Goal: Communication & Community: Share content

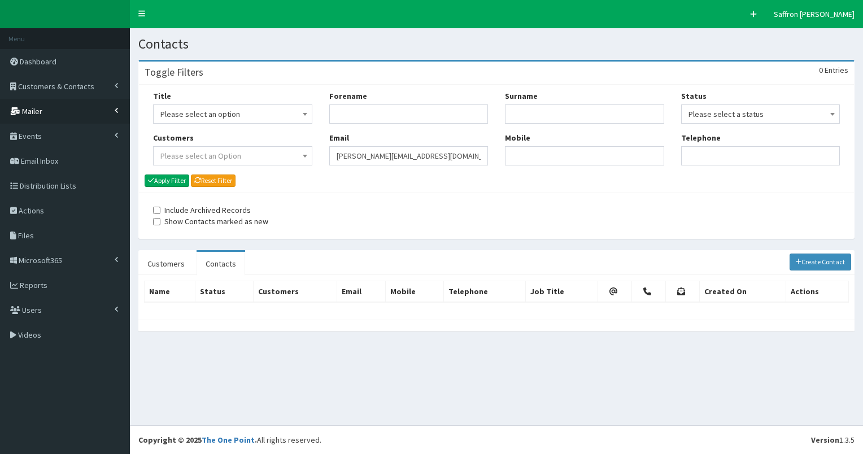
click at [40, 106] on span "Mailer" at bounding box center [32, 111] width 20 height 10
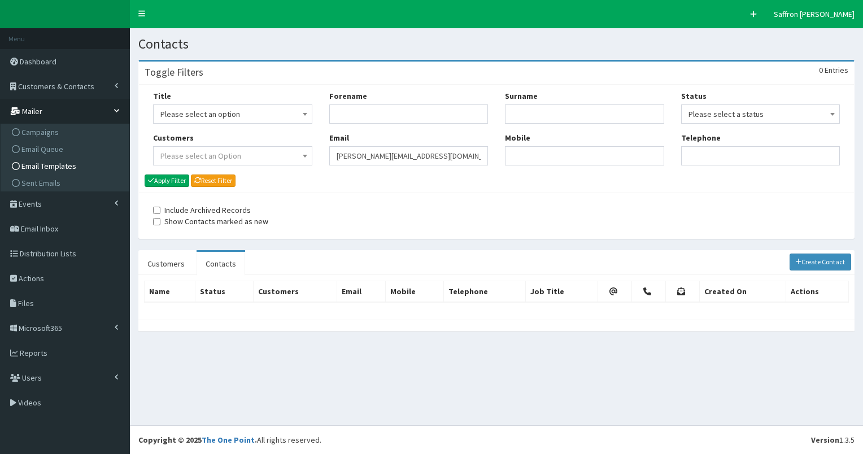
click at [60, 167] on span "Email Templates" at bounding box center [48, 166] width 55 height 10
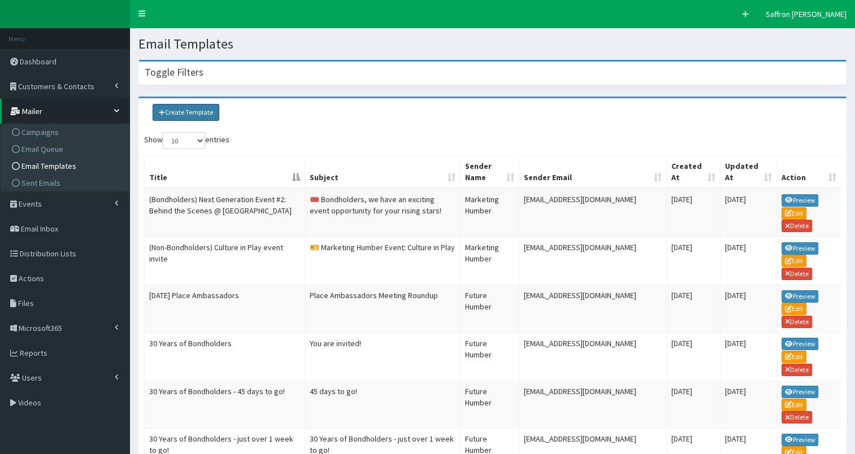
click at [184, 112] on link "Create Template" at bounding box center [186, 112] width 67 height 17
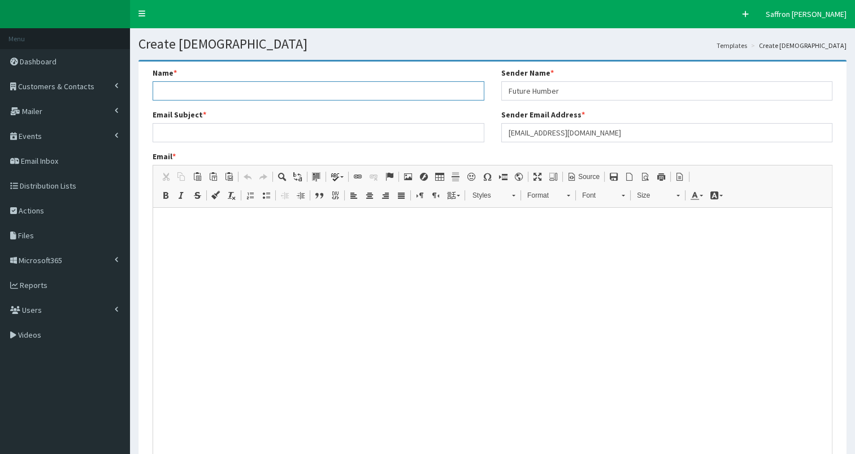
click at [172, 93] on input "Name *" at bounding box center [319, 90] width 332 height 19
type input "BH enews - [DATE]"
click at [166, 134] on input "Email Subject *" at bounding box center [319, 132] width 332 height 19
type input "What's new in Humber 📰"
click at [195, 212] on html at bounding box center [492, 222] width 679 height 28
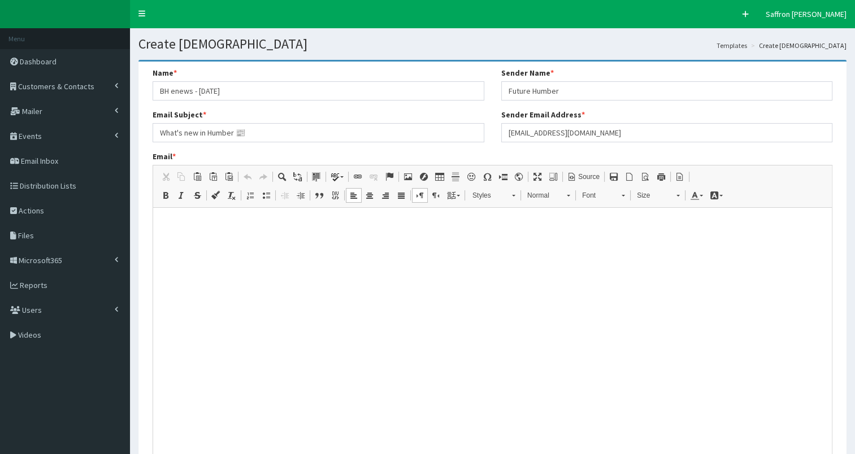
click at [181, 221] on p at bounding box center [493, 222] width 670 height 10
click at [592, 151] on div "Email * Rich Text Editor, email_body Editor toolbars Clipboard/Undo Cut Keyboar…" at bounding box center [493, 328] width 680 height 355
click at [186, 230] on span "Paste" at bounding box center [180, 226] width 14 height 16
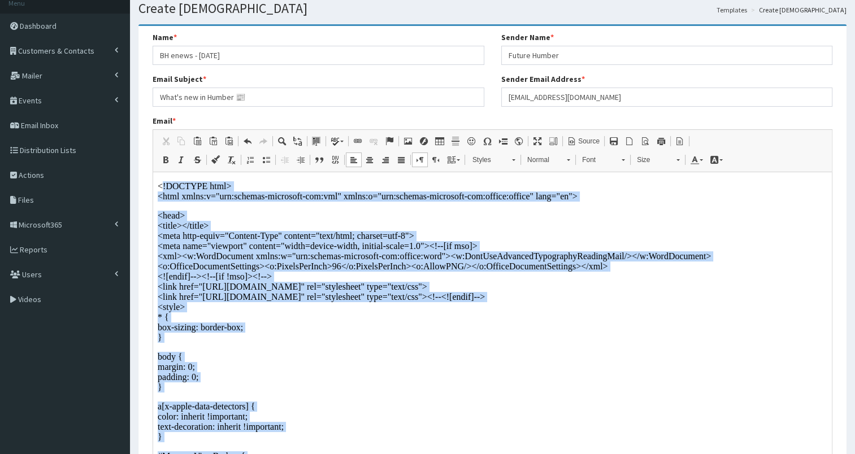
drag, startPoint x: 238, startPoint y: 435, endPoint x: 160, endPoint y: 100, distance: 344.0
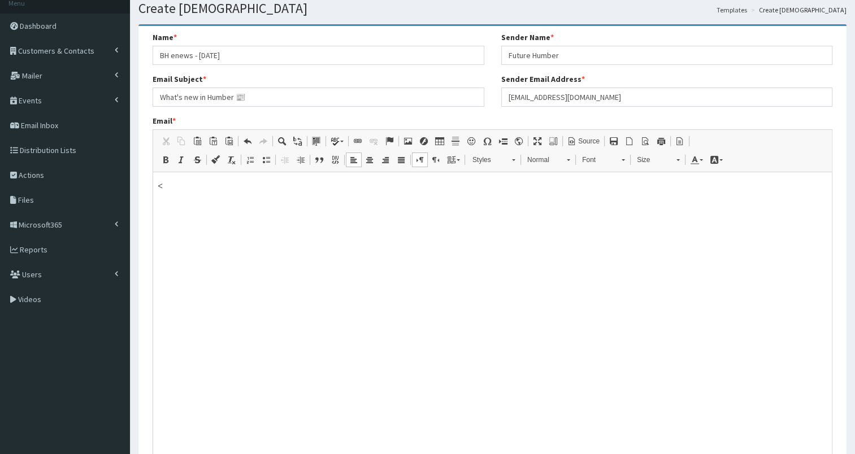
drag, startPoint x: 224, startPoint y: 226, endPoint x: 156, endPoint y: 198, distance: 73.2
click at [159, 193] on html "<" at bounding box center [492, 186] width 679 height 28
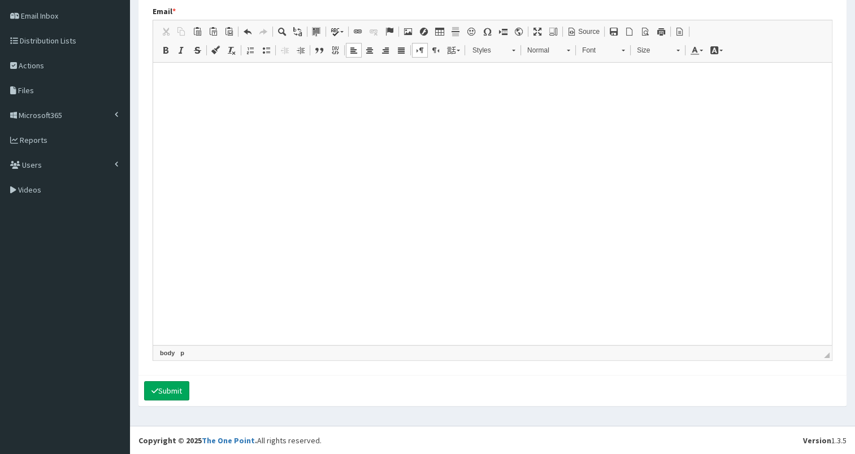
scroll to position [89, 0]
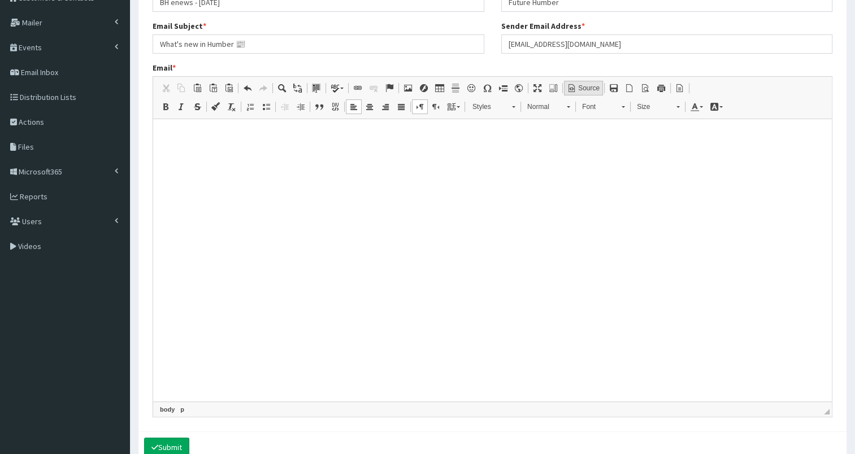
click at [583, 94] on link "Source" at bounding box center [583, 88] width 39 height 15
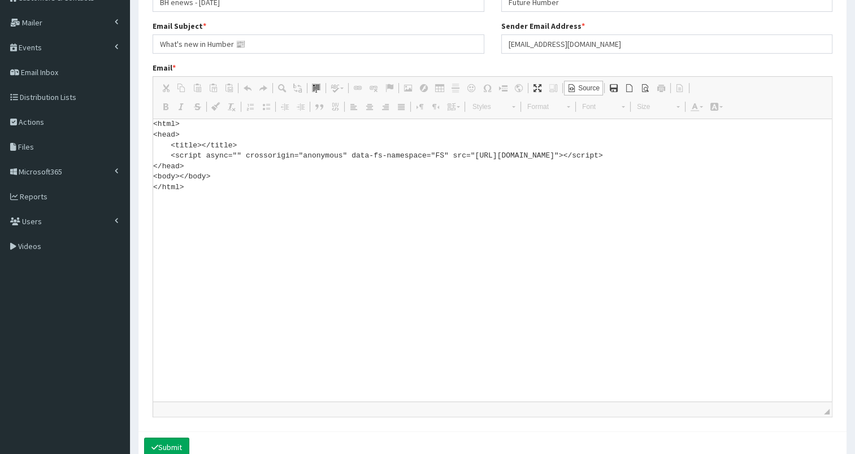
paste textarea "<!DOCTYPE html> <html xmlns:v="urn:schemas-microsoft-com:vml" xmlns:o="urn:sche…"
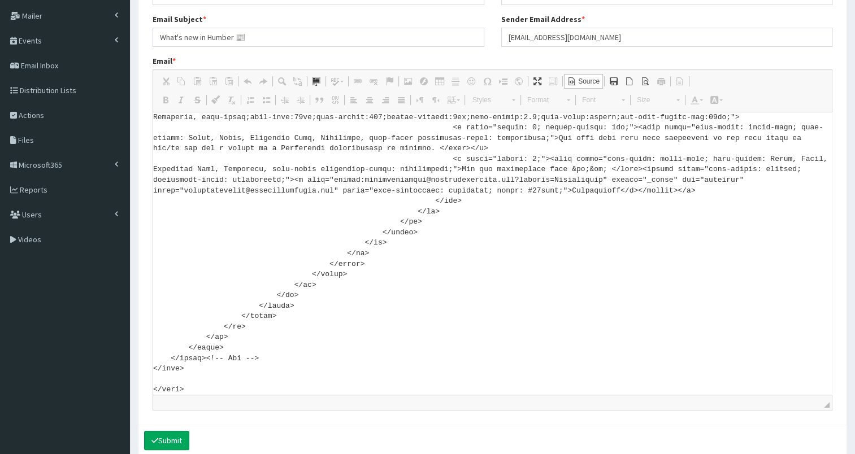
scroll to position [113, 0]
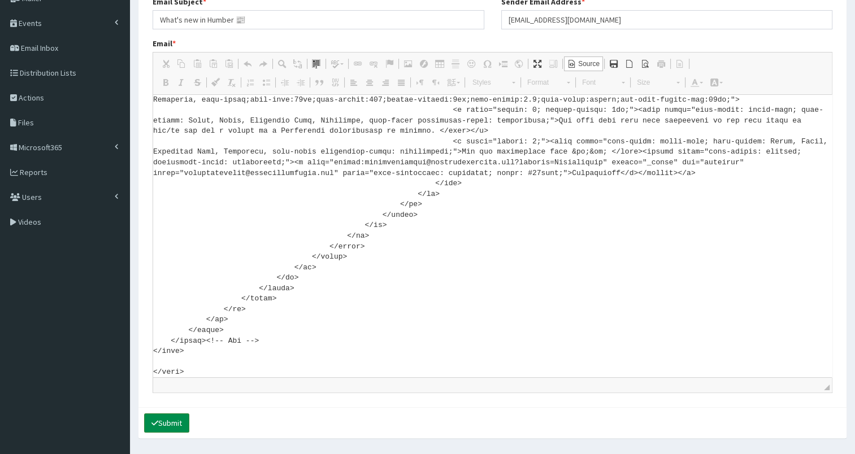
type textarea "<html> <head> <title></title> <script async="" crossorigin="anonymous" data-fs-…"
click at [185, 427] on button "Submit" at bounding box center [166, 423] width 45 height 19
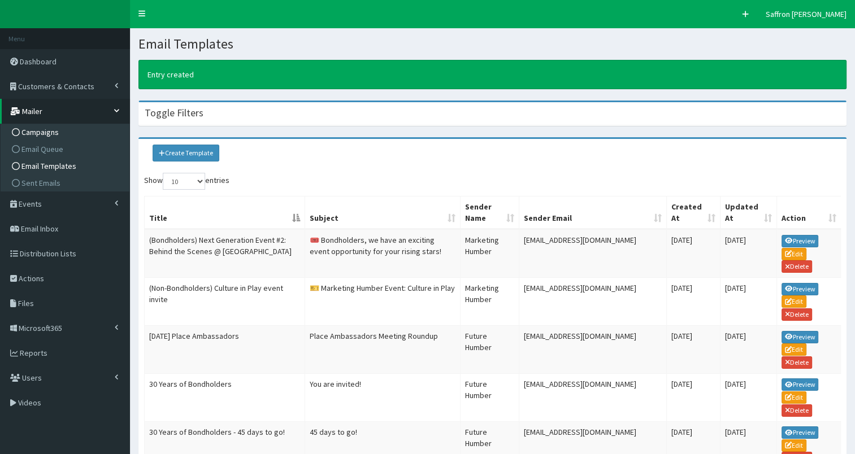
click at [50, 131] on span "Campaigns" at bounding box center [39, 132] width 37 height 10
click at [55, 129] on span "Campaigns" at bounding box center [39, 132] width 37 height 10
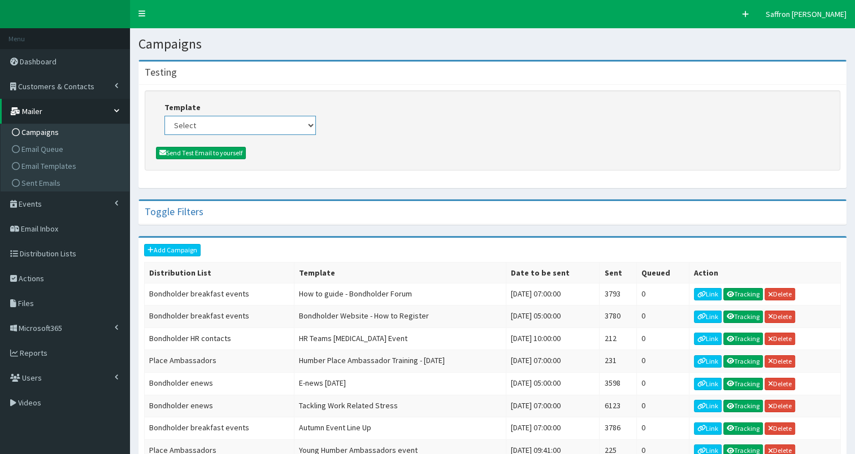
click at [282, 129] on select "Select (Bondholders) Next Generation Event #2: Behind the Scenes @ Paragon Arca…" at bounding box center [239, 125] width 151 height 19
select select "436"
click at [164, 116] on select "Select (Bondholders) Next Generation Event #2: Behind the Scenes @ Paragon Arca…" at bounding box center [239, 125] width 151 height 19
click at [226, 154] on button "Send Test Email to yourself" at bounding box center [201, 153] width 90 height 12
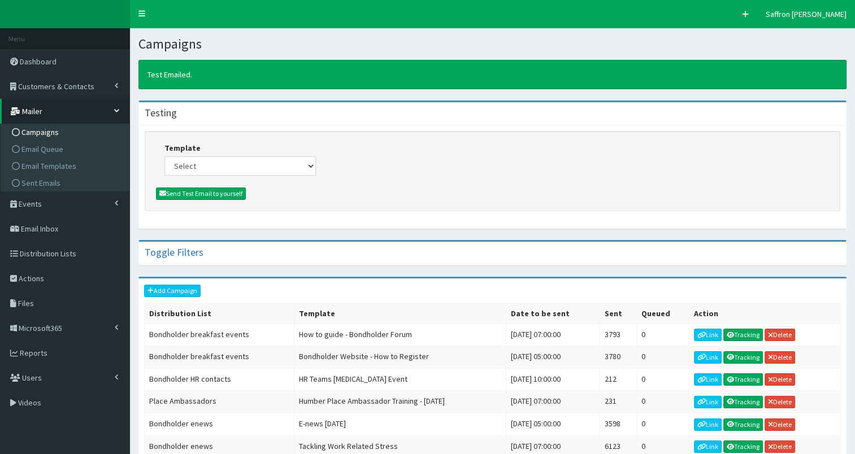
click at [536, 261] on div "Toggle Filters" at bounding box center [492, 253] width 707 height 23
click at [62, 162] on span "Email Templates" at bounding box center [48, 166] width 55 height 10
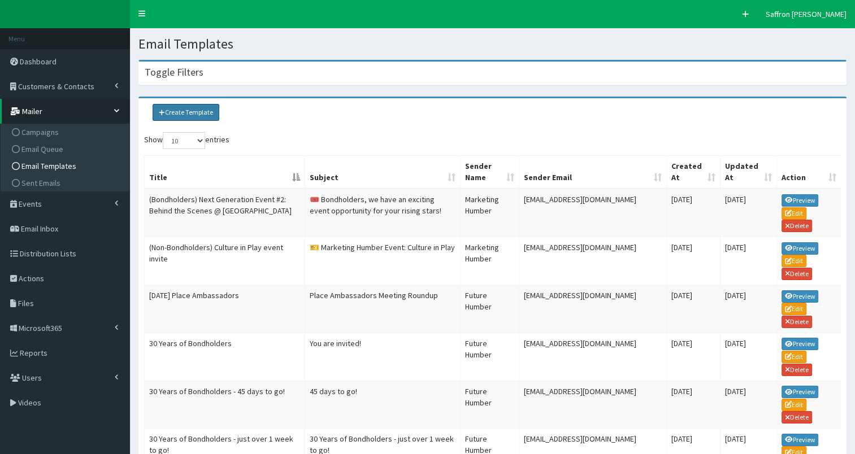
click at [176, 108] on link "Create Template" at bounding box center [186, 112] width 67 height 17
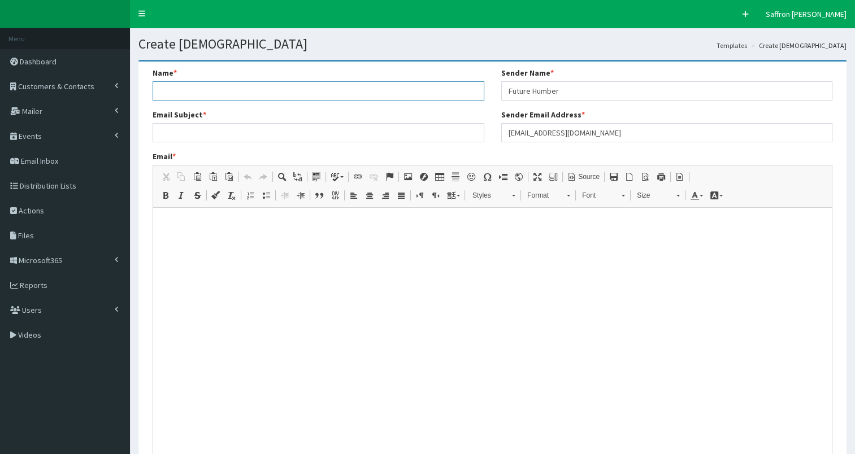
click at [190, 95] on input "Name *" at bounding box center [319, 90] width 332 height 19
type input "BH enews - 26th September 2025 (new version)"
click at [208, 133] on input "Email Subject *" at bounding box center [319, 132] width 332 height 19
type input "What's new in Humber! 📰"
click at [162, 214] on html at bounding box center [492, 222] width 679 height 28
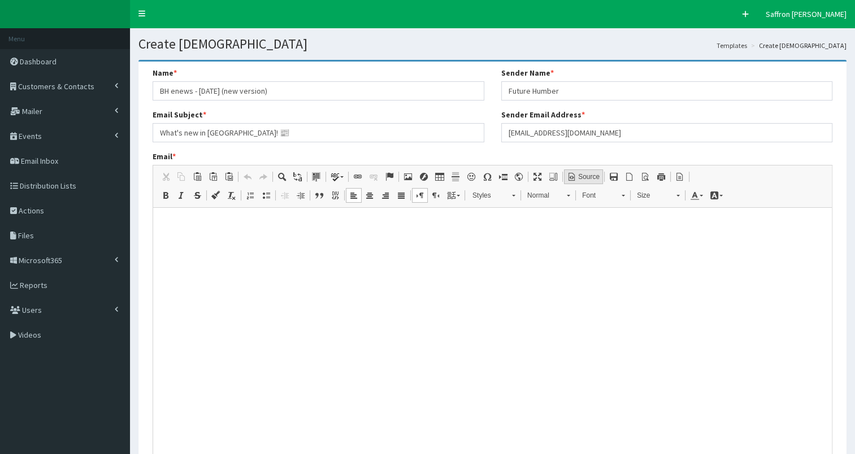
click at [581, 181] on link "Source" at bounding box center [583, 176] width 39 height 15
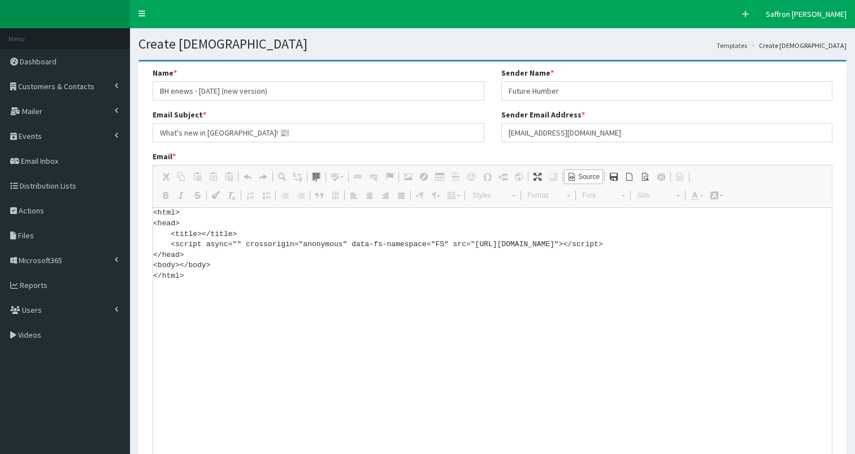
click at [208, 287] on textarea "<html> <head> <title></title> <script async="" crossorigin="anonymous" data-fs-…" at bounding box center [492, 349] width 679 height 282
paste textarea "<!DOCTYPE html> <html xmlns:v="urn:schemas-microsoft-com:vml" xmlns:o="urn:sche…"
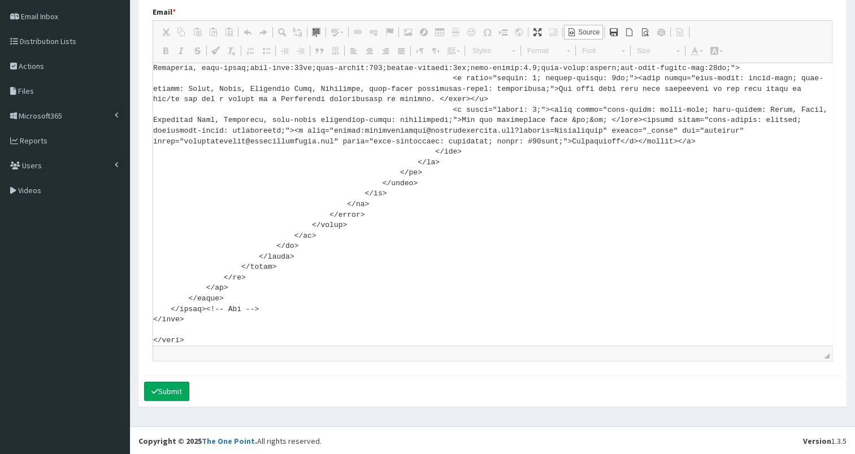
scroll to position [145, 0]
type textarea "<html> <head> <title></title> <script async="" crossorigin="anonymous" data-fs-…"
click at [173, 390] on button "Submit" at bounding box center [166, 390] width 45 height 19
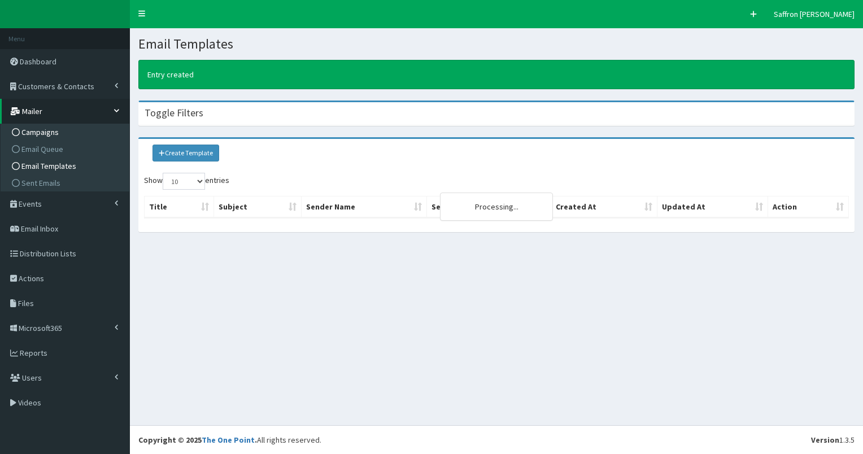
click at [66, 136] on link "Campaigns" at bounding box center [66, 132] width 126 height 17
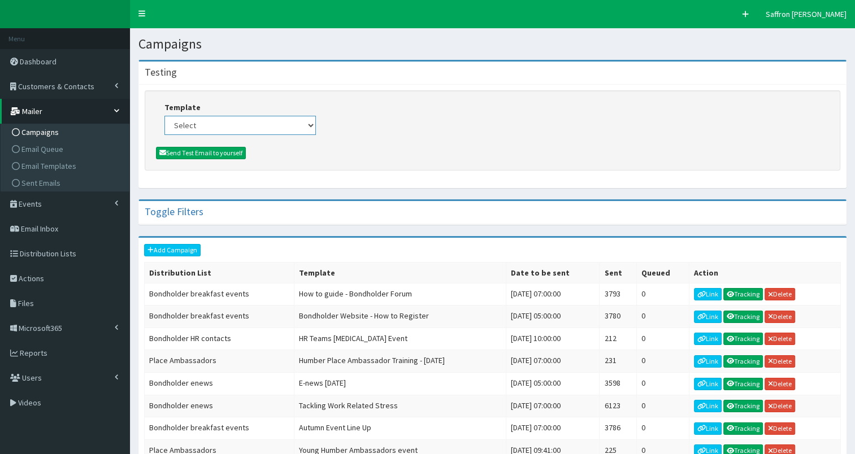
click at [268, 124] on select "Select (Bondholders) Next Generation Event #2: Behind the Scenes @ Paragon Arca…" at bounding box center [239, 125] width 151 height 19
select select "437"
click at [164, 116] on select "Select (Bondholders) Next Generation Event #2: Behind the Scenes @ Paragon Arca…" at bounding box center [239, 125] width 151 height 19
click at [211, 153] on button "Send Test Email to yourself" at bounding box center [201, 153] width 90 height 12
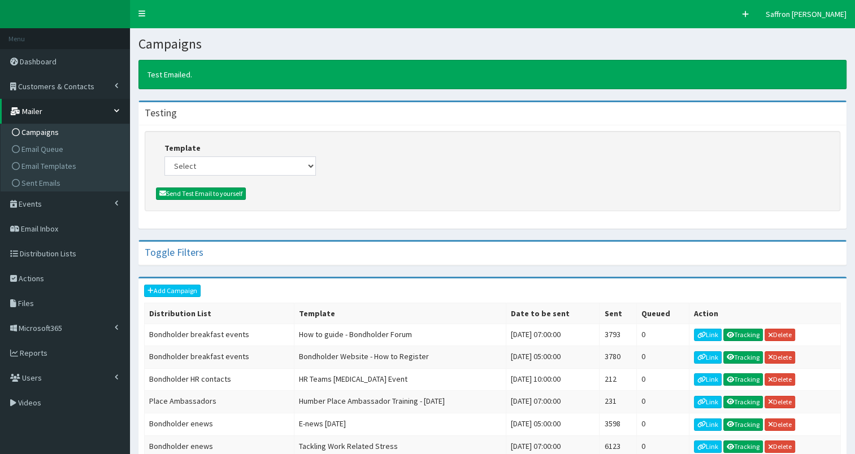
click at [473, 454] on html "F Pr \Toggle navigation Quick Create Saffron [PERSON_NAME] Saffron [PERSON_NAME…" at bounding box center [427, 385] width 855 height 770
click at [190, 290] on link "Add Campaign" at bounding box center [172, 291] width 56 height 12
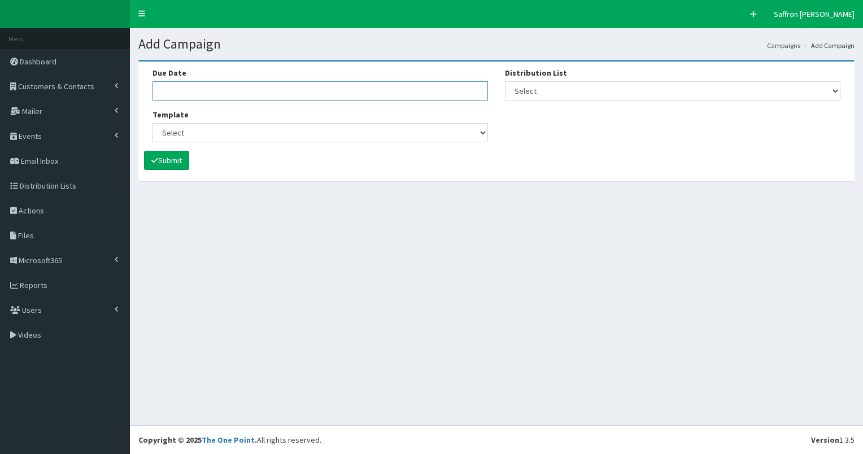
click at [188, 85] on input "Due Date" at bounding box center [321, 90] width 336 height 19
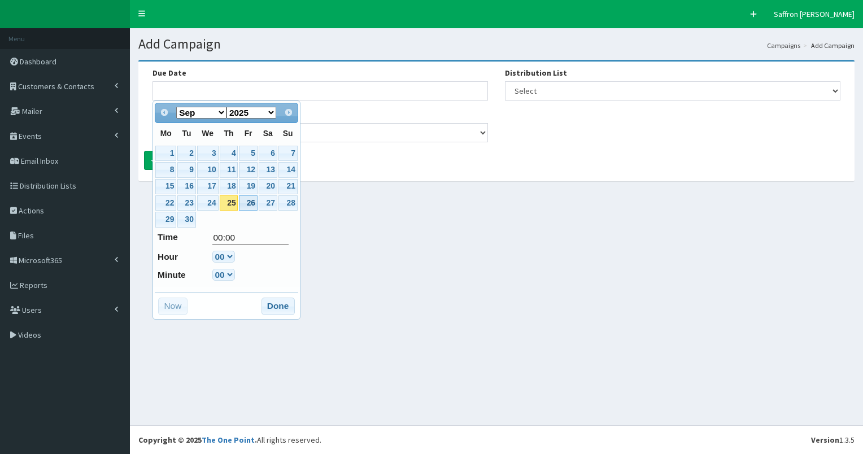
click at [246, 197] on link "26" at bounding box center [248, 202] width 18 height 15
click at [229, 255] on select "00 01 02 03 04 05 06 07 08 09 10 11 12 13 14 15 16 17 18 19 20 21 22 23" at bounding box center [223, 257] width 23 height 12
type input "26-09-2025 03:00"
type input "03:00"
select select "3"
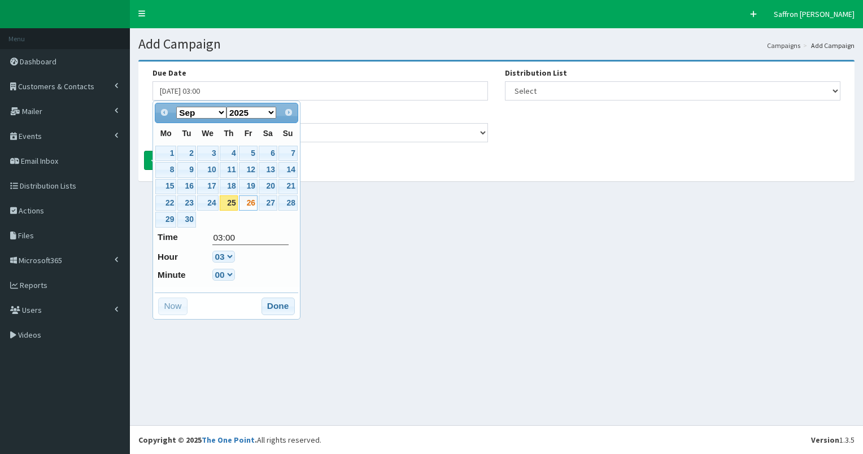
click at [281, 300] on button "Done" at bounding box center [278, 307] width 33 height 18
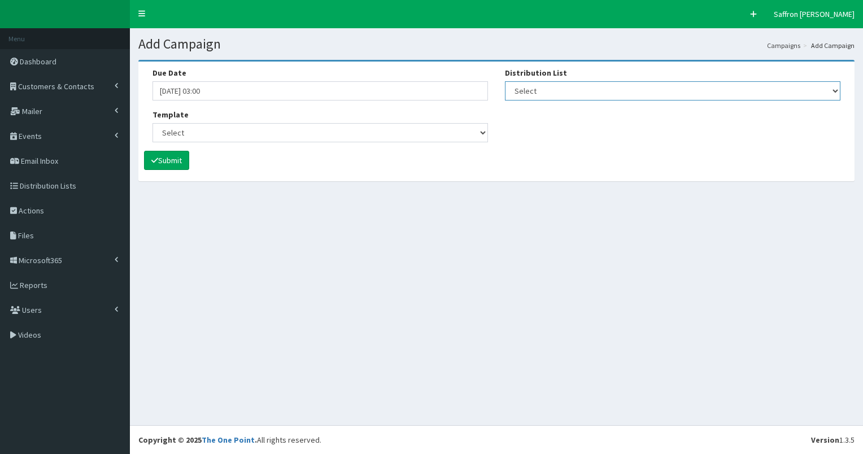
click at [542, 95] on select "Select [DEVELOPER TEST] Bondholder Advisory Group Bondholder breakfast events B…" at bounding box center [673, 90] width 336 height 19
select select "79"
click at [505, 81] on select "Select [DEVELOPER TEST] Bondholder Advisory Group Bondholder breakfast events B…" at bounding box center [673, 90] width 336 height 19
click at [364, 136] on select "Select (Bondholders) Next Generation Event #2: Behind the Scenes @ Paragon Arca…" at bounding box center [321, 132] width 336 height 19
select select "437"
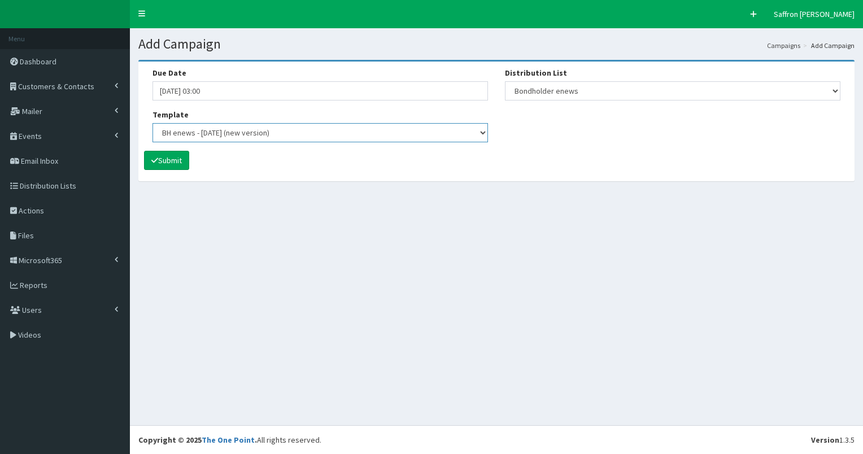
click at [153, 123] on select "Select (Bondholders) Next Generation Event #2: Behind the Scenes @ Paragon Arca…" at bounding box center [321, 132] width 336 height 19
click at [181, 163] on button "Submit" at bounding box center [166, 160] width 45 height 19
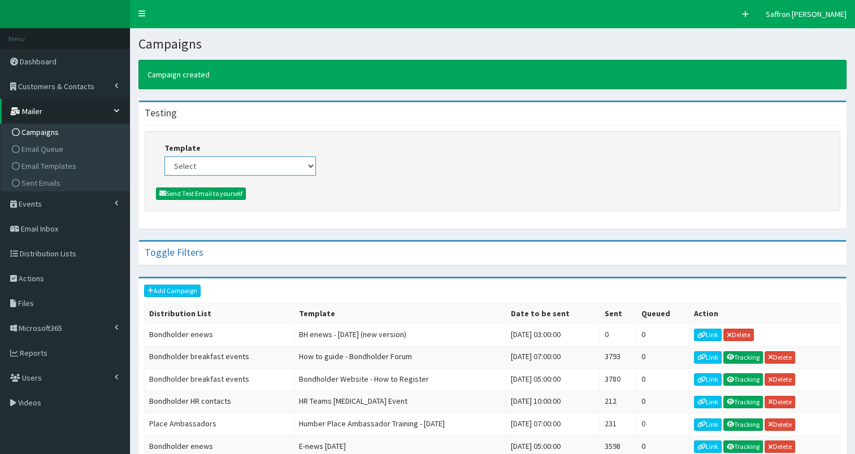
click at [311, 169] on select "Select (Bondholders) Next Generation Event #2: Behind the Scenes @ Paragon Arca…" at bounding box center [239, 166] width 151 height 19
select select "437"
click at [164, 157] on select "Select (Bondholders) Next Generation Event #2: Behind the Scenes @ Paragon Arca…" at bounding box center [239, 166] width 151 height 19
click at [228, 190] on button "Send Test Email to yourself" at bounding box center [201, 194] width 90 height 12
click at [238, 162] on select "Select (Bondholders) Next Generation Event #2: Behind the Scenes @ Paragon Arca…" at bounding box center [239, 166] width 151 height 19
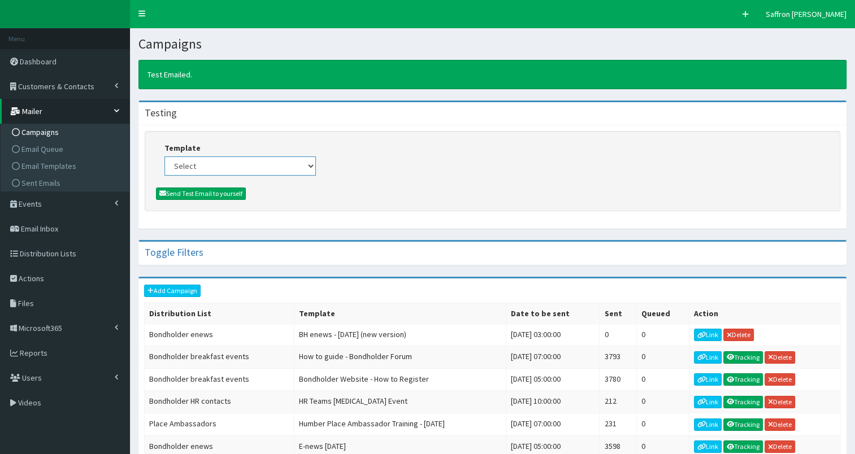
select select "437"
click at [164, 157] on select "Select (Bondholders) Next Generation Event #2: Behind the Scenes @ Paragon Arca…" at bounding box center [239, 166] width 151 height 19
click at [221, 192] on button "Send Test Email to yourself" at bounding box center [201, 194] width 90 height 12
click at [303, 167] on select "Select (Bondholders) Next Generation Event #2: Behind the Scenes @ Paragon Arca…" at bounding box center [239, 166] width 151 height 19
click at [346, 151] on div "Template Select (Bondholders) Next Generation Event #2: Behind the Scenes @ Par…" at bounding box center [492, 158] width 673 height 33
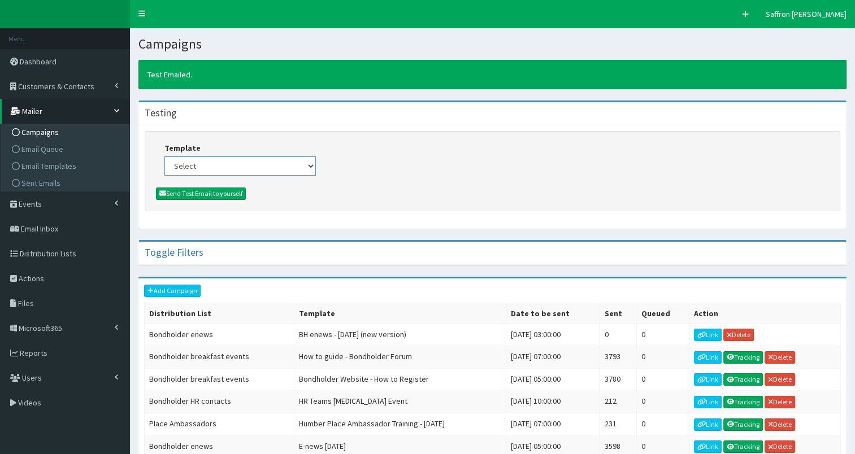
click at [246, 158] on select "Select (Bondholders) Next Generation Event #2: Behind the Scenes @ Paragon Arca…" at bounding box center [239, 166] width 151 height 19
select select "437"
click at [164, 157] on select "Select (Bondholders) Next Generation Event #2: Behind the Scenes @ Paragon Arca…" at bounding box center [239, 166] width 151 height 19
click at [232, 198] on button "Send Test Email to yourself" at bounding box center [201, 194] width 90 height 12
click at [254, 164] on select "Select (Bondholders) Next Generation Event #2: Behind the Scenes @ Paragon Arca…" at bounding box center [239, 166] width 151 height 19
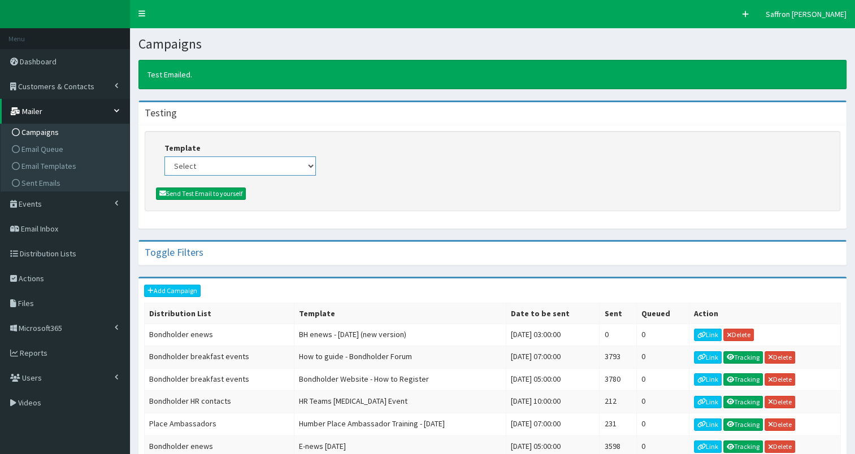
select select "437"
click at [164, 157] on select "Select (Bondholders) Next Generation Event #2: Behind the Scenes @ Paragon Arca…" at bounding box center [239, 166] width 151 height 19
click at [224, 192] on button "Send Test Email to yourself" at bounding box center [201, 194] width 90 height 12
click at [79, 85] on span "Customers & Contacts" at bounding box center [56, 86] width 76 height 10
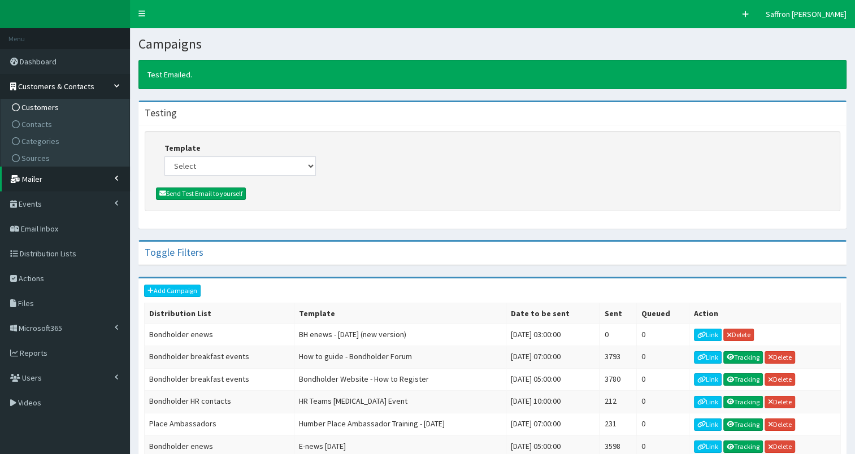
click at [42, 110] on span "Customers" at bounding box center [39, 107] width 37 height 10
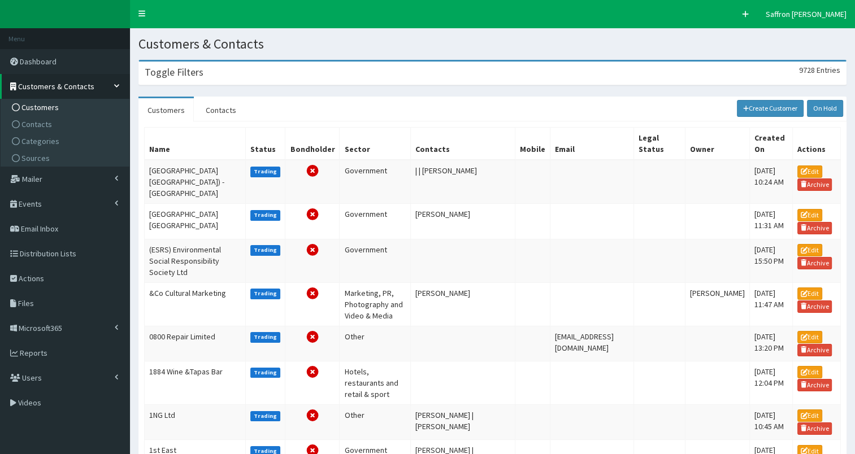
click at [238, 79] on div "Toggle Filters 9728 Entries" at bounding box center [492, 73] width 707 height 23
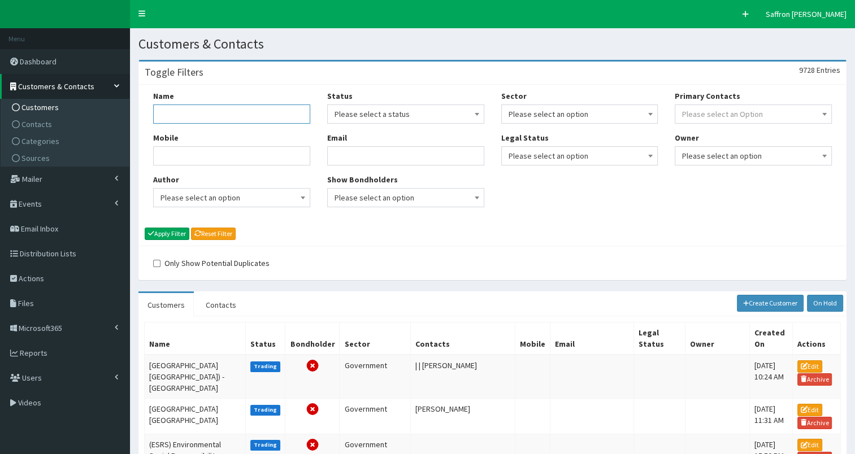
click at [227, 105] on input "Name" at bounding box center [231, 114] width 157 height 19
type input "tec"
click at [145, 228] on button "Apply Filter" at bounding box center [167, 234] width 45 height 12
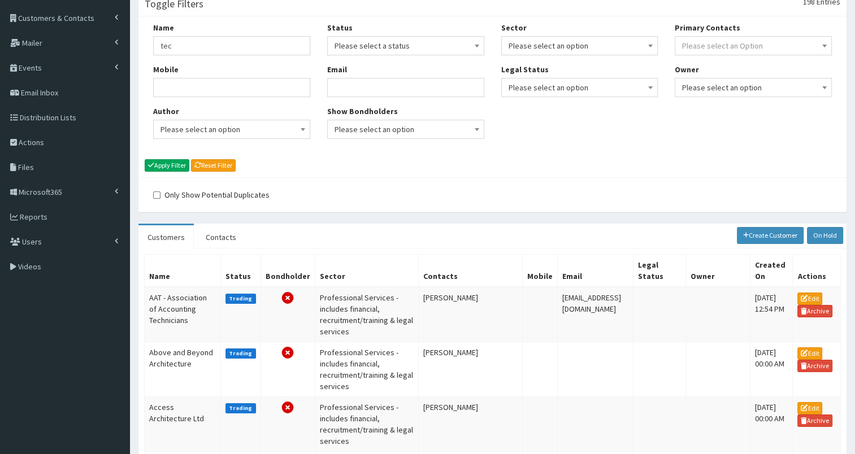
scroll to position [56, 0]
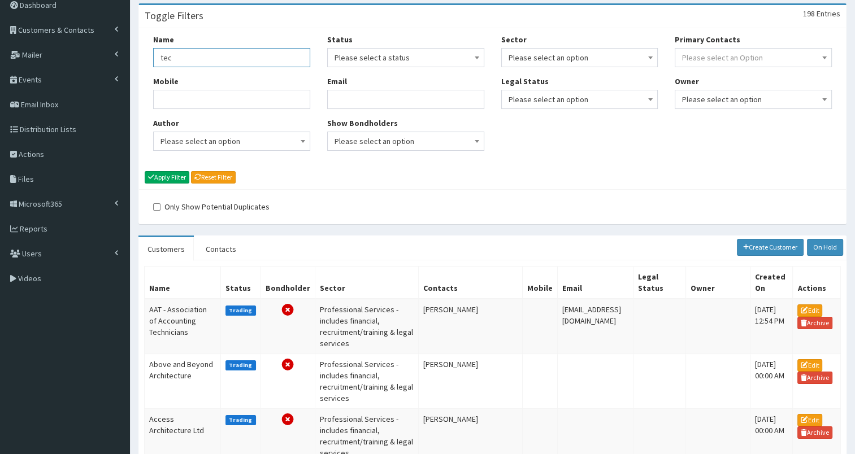
click at [202, 60] on input "tec" at bounding box center [231, 57] width 157 height 19
type input "tec partnership"
click at [145, 171] on button "Apply Filter" at bounding box center [167, 177] width 45 height 12
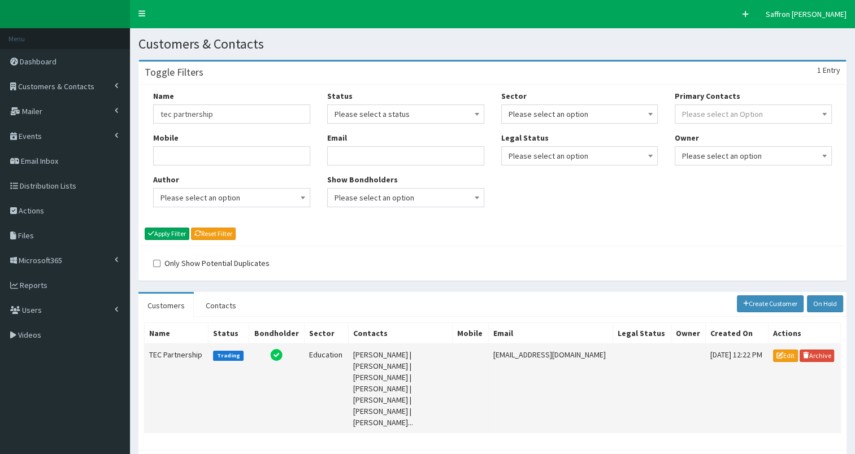
click at [201, 351] on td "TEC Partnership" at bounding box center [177, 388] width 64 height 89
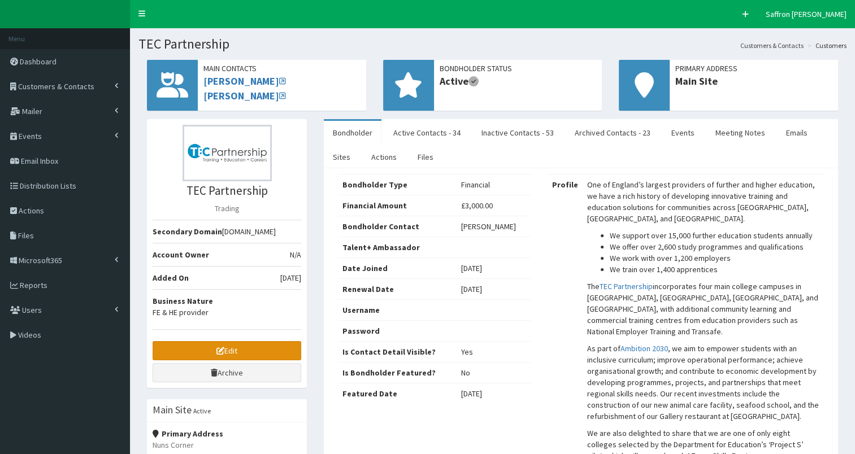
click at [221, 350] on icon at bounding box center [220, 351] width 8 height 8
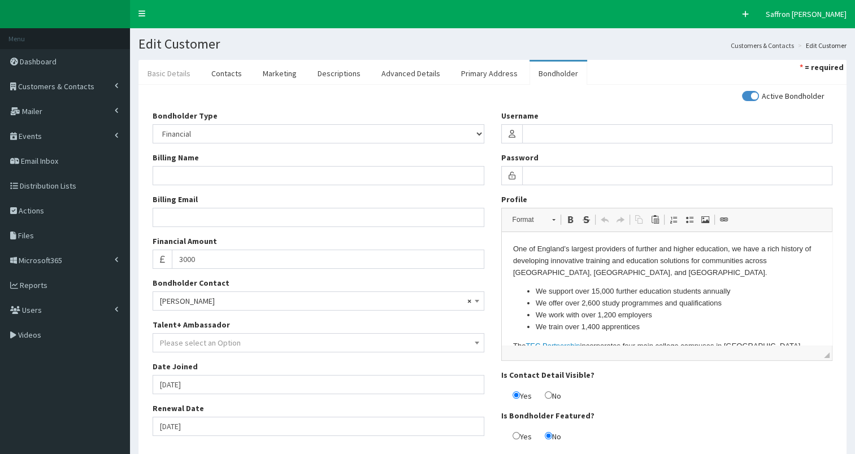
click at [167, 72] on link "Basic Details" at bounding box center [168, 74] width 61 height 24
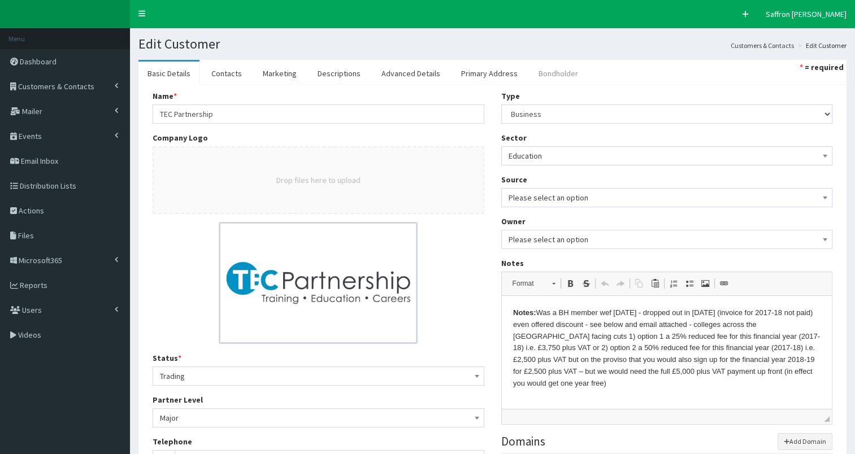
click at [549, 72] on link "Bondholder" at bounding box center [558, 74] width 58 height 24
